Goal: Task Accomplishment & Management: Manage account settings

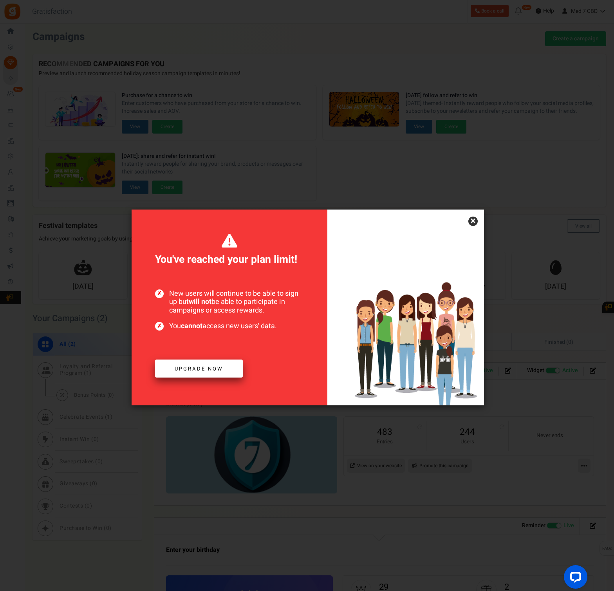
click at [207, 371] on span "Upgrade now" at bounding box center [199, 368] width 49 height 7
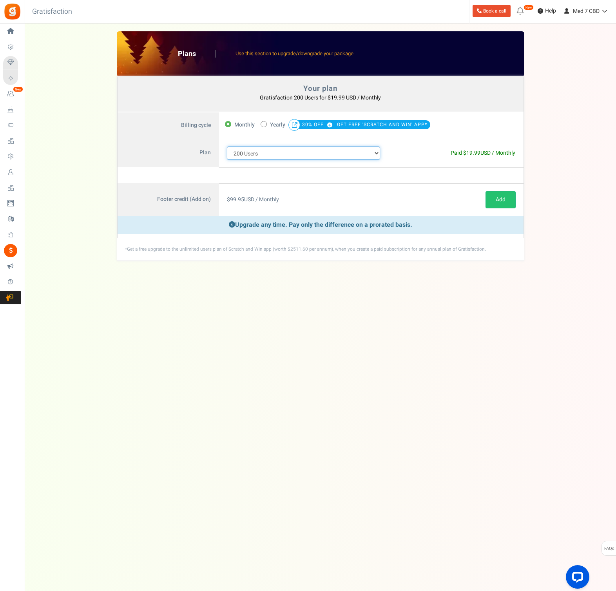
select select "711"
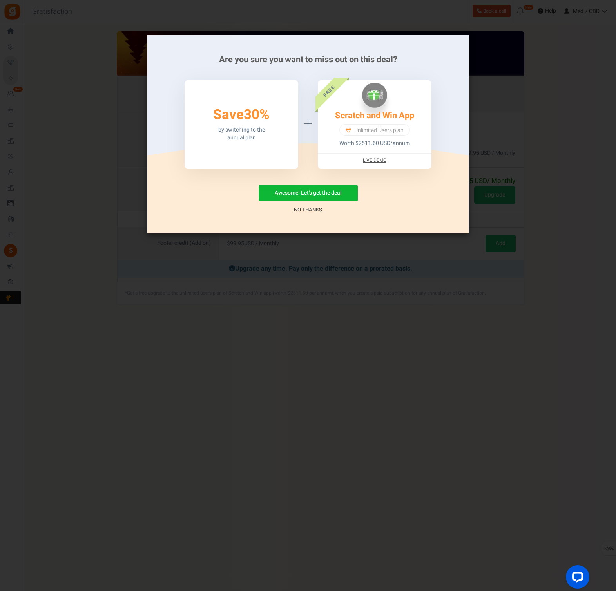
click at [310, 210] on link "No Thanks" at bounding box center [308, 210] width 28 height 8
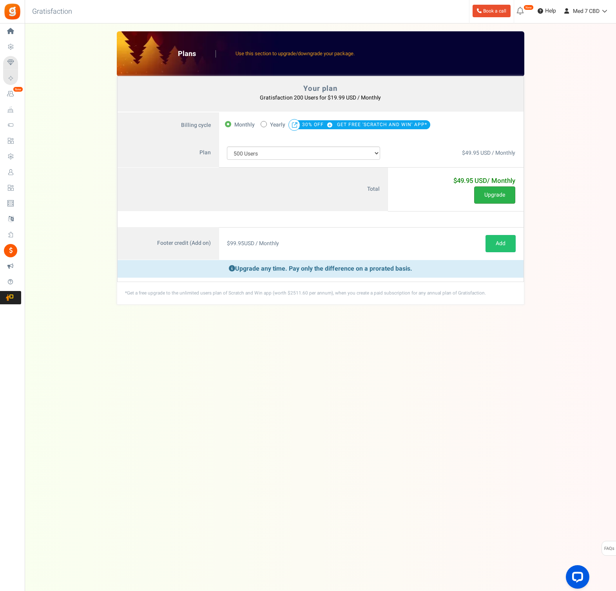
click at [491, 195] on button "Upgrade" at bounding box center [494, 194] width 41 height 17
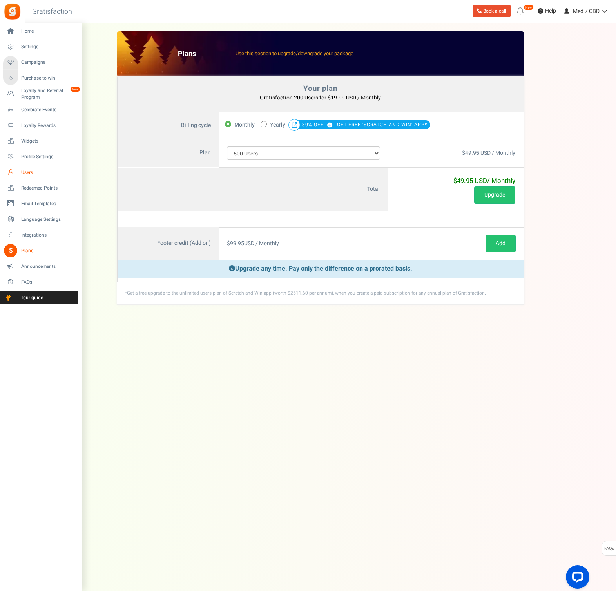
click at [27, 171] on span "Users" at bounding box center [48, 172] width 55 height 7
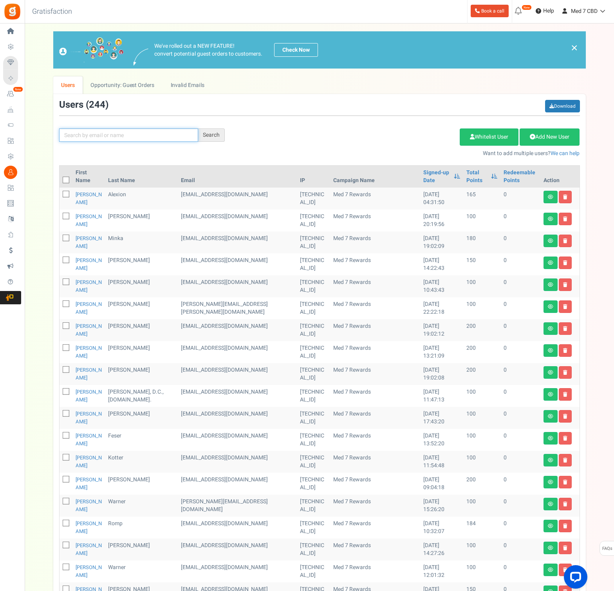
click at [136, 138] on input "text" at bounding box center [128, 134] width 139 height 13
paste input "[EMAIL_ADDRESS][DOMAIN_NAME]"
type input "[EMAIL_ADDRESS][DOMAIN_NAME]"
click at [217, 134] on div "Search" at bounding box center [211, 134] width 27 height 13
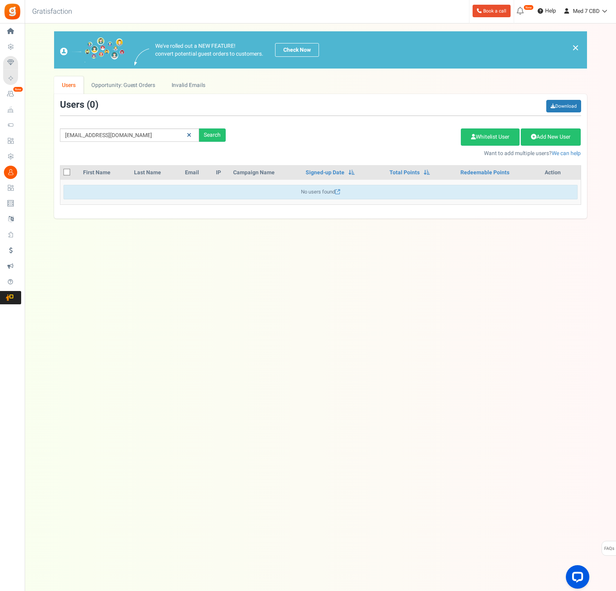
click at [191, 136] on link at bounding box center [189, 135] width 12 height 14
